Goal: Transaction & Acquisition: Book appointment/travel/reservation

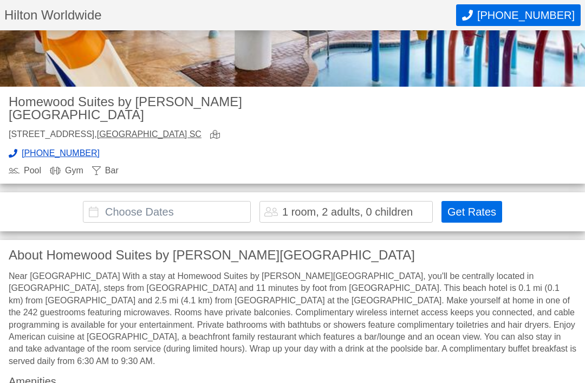
scroll to position [238, 0]
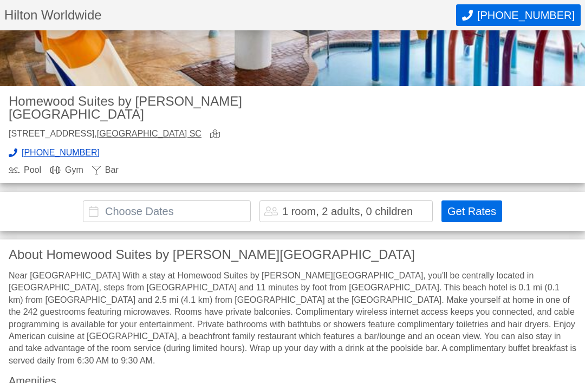
click at [149, 217] on input "text" at bounding box center [167, 212] width 168 height 22
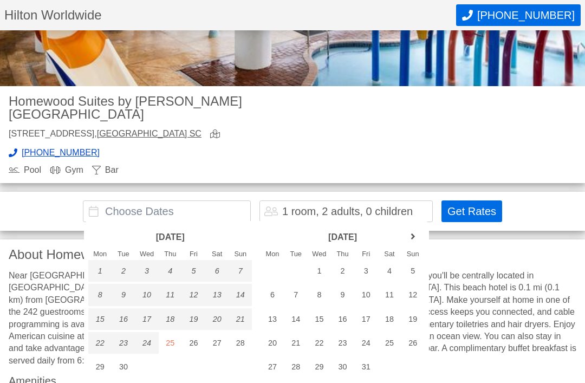
scroll to position [238, 0]
click at [415, 240] on link "next month" at bounding box center [412, 236] width 16 height 16
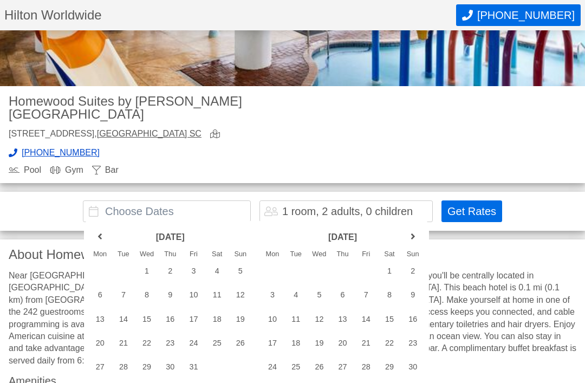
click at [411, 239] on link "next month" at bounding box center [412, 236] width 16 height 16
click at [415, 234] on link "next month" at bounding box center [412, 236] width 16 height 16
click at [416, 237] on link "next month" at bounding box center [412, 236] width 16 height 16
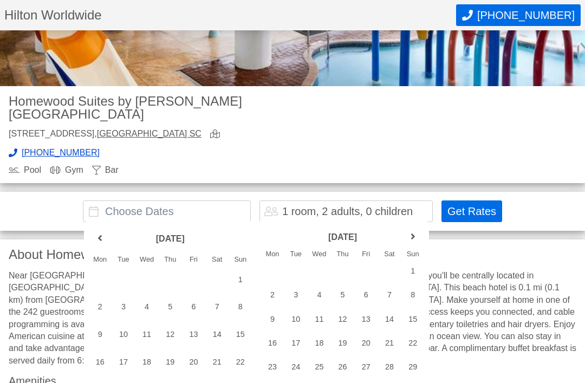
click at [415, 237] on link "next month" at bounding box center [412, 236] width 16 height 16
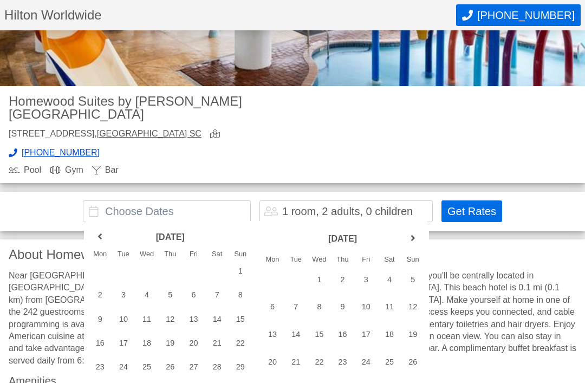
click at [412, 232] on link "next month" at bounding box center [412, 239] width 16 height 16
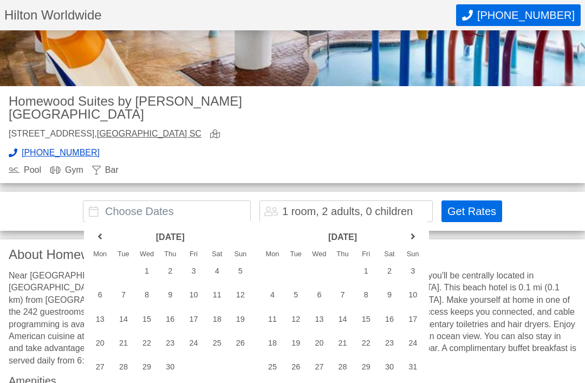
click at [418, 244] on link "next month" at bounding box center [412, 236] width 16 height 16
click at [387, 298] on div "13" at bounding box center [388, 295] width 23 height 22
click at [388, 320] on div "20" at bounding box center [388, 319] width 23 height 22
type input "[DATE] - [DATE]"
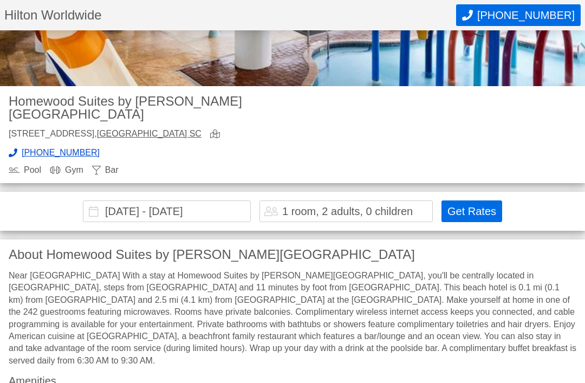
click at [322, 208] on div "1 room, 2 adults, 0 children" at bounding box center [347, 211] width 130 height 11
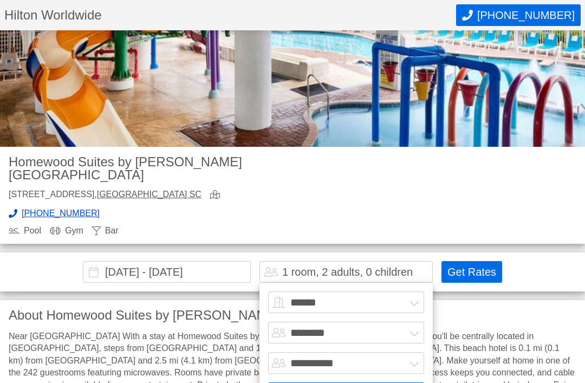
scroll to position [172, 0]
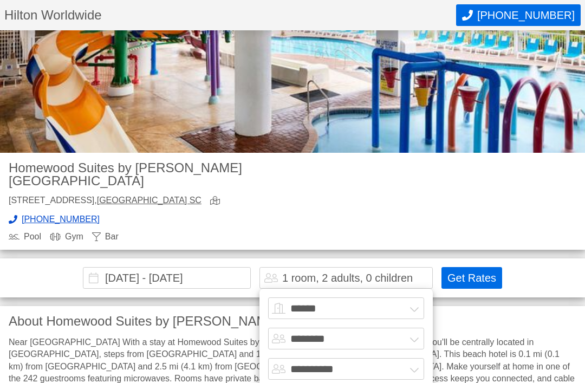
click at [413, 373] on select "**********" at bounding box center [346, 369] width 156 height 22
select select "*"
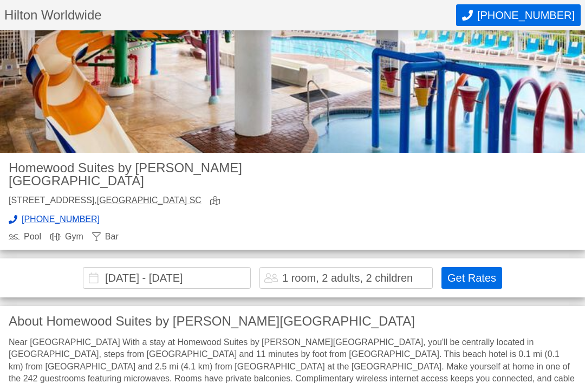
click at [471, 275] on button "Get Rates" at bounding box center [471, 278] width 61 height 22
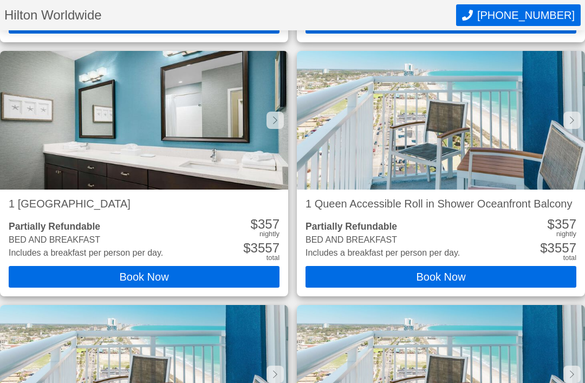
scroll to position [661, 0]
